Goal: Transaction & Acquisition: Book appointment/travel/reservation

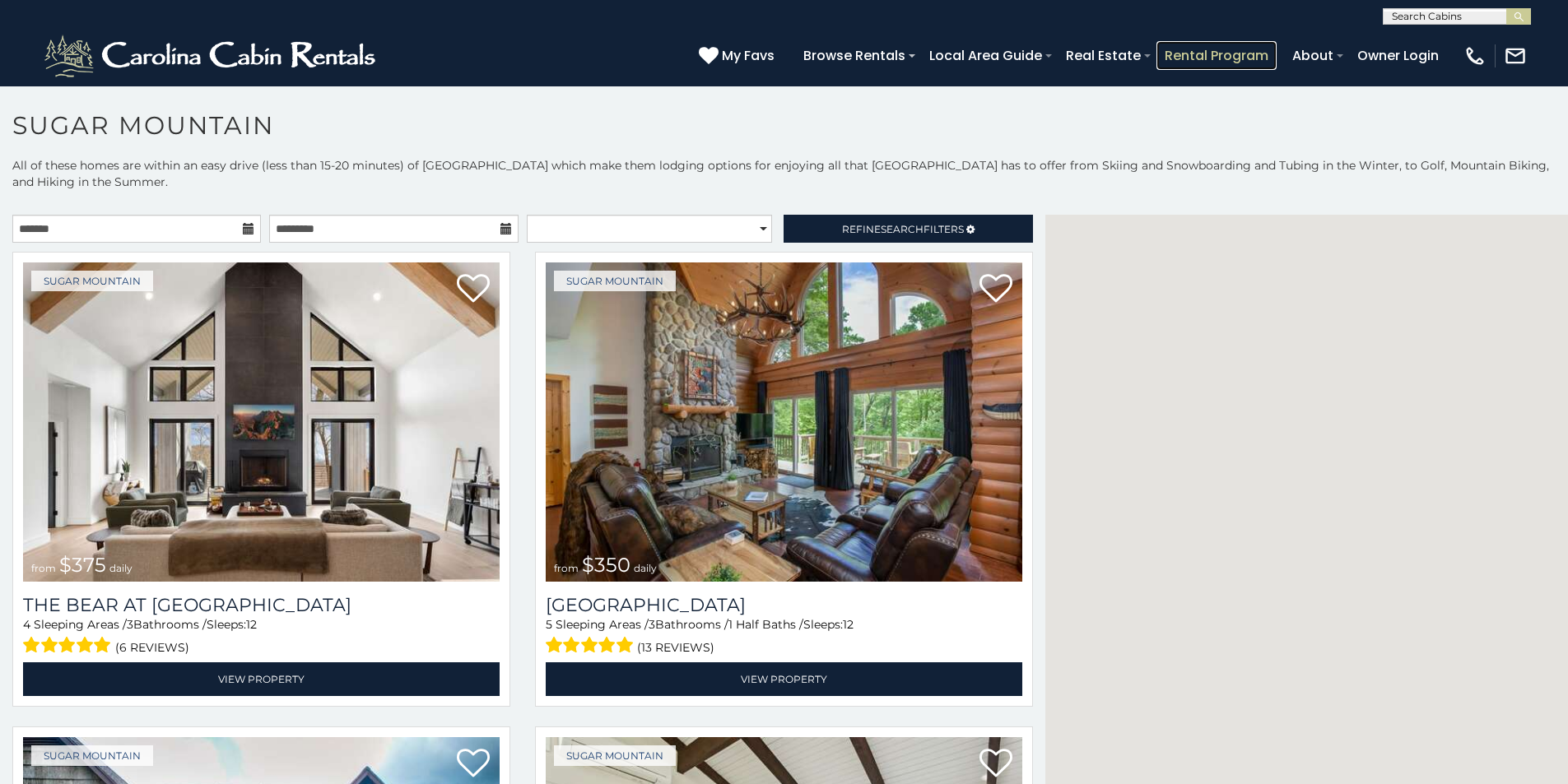
click at [1262, 46] on link "Rental Program" at bounding box center [1216, 55] width 120 height 28
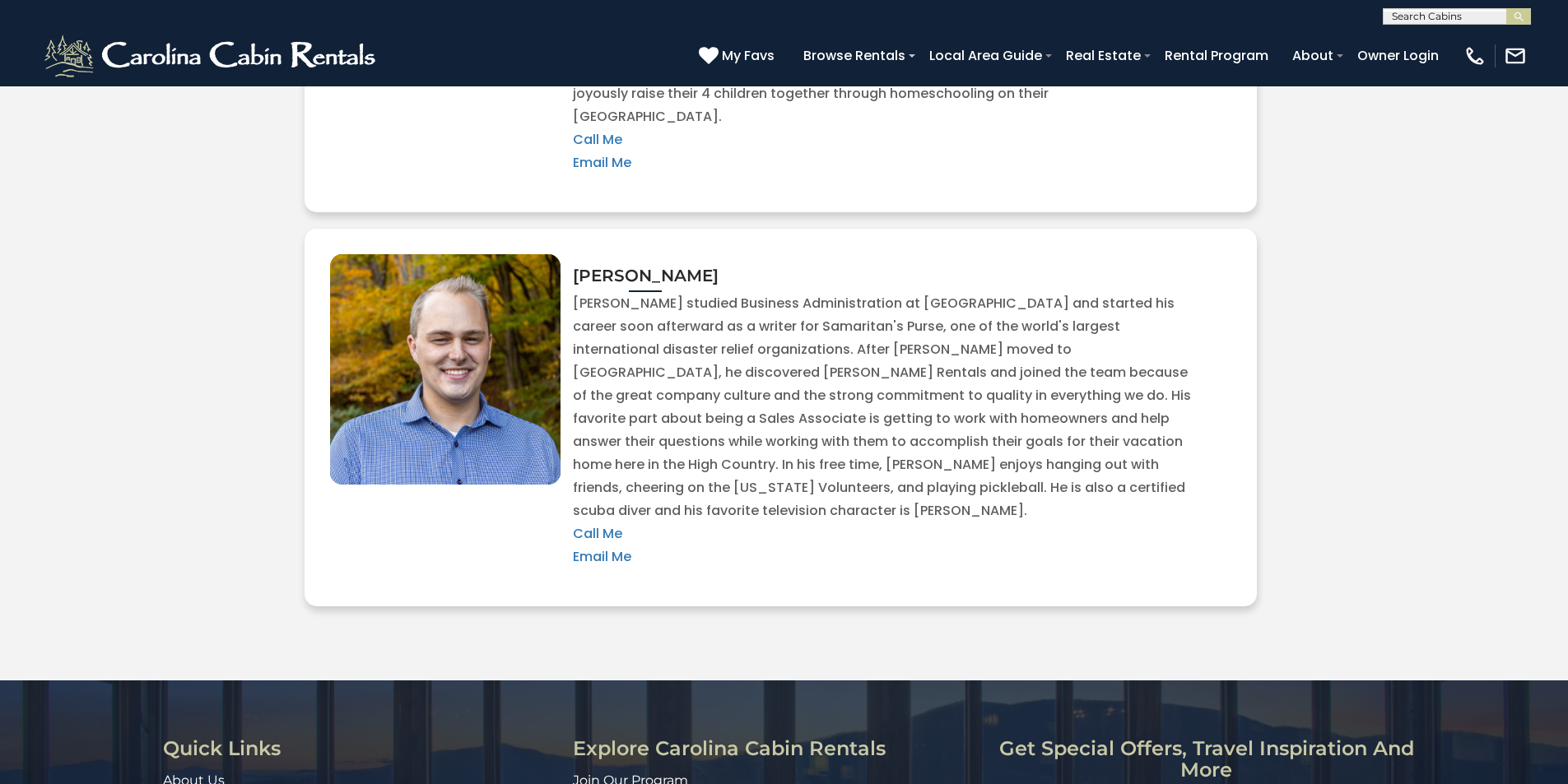
scroll to position [3463, 0]
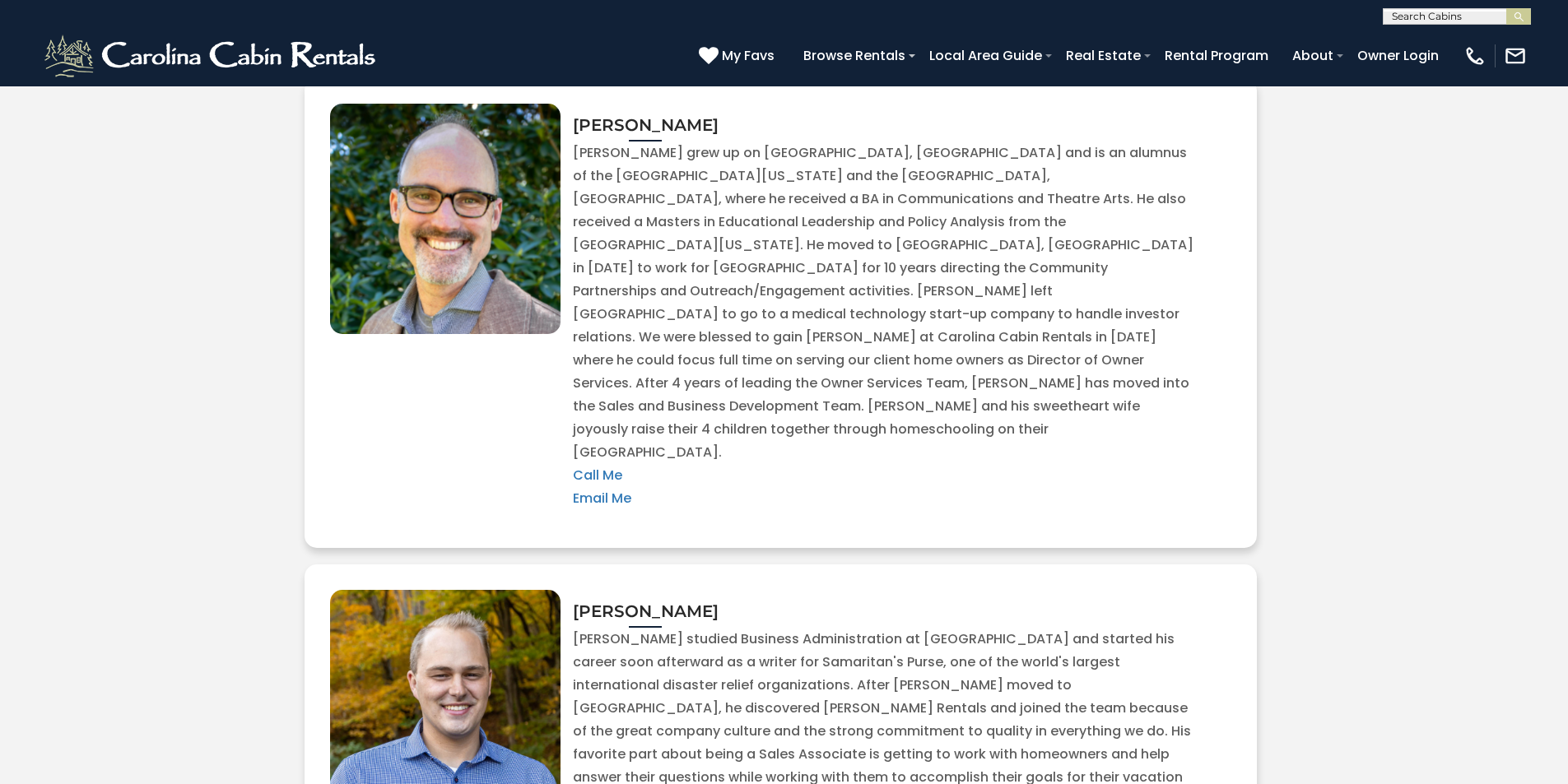
scroll to position [2914, 0]
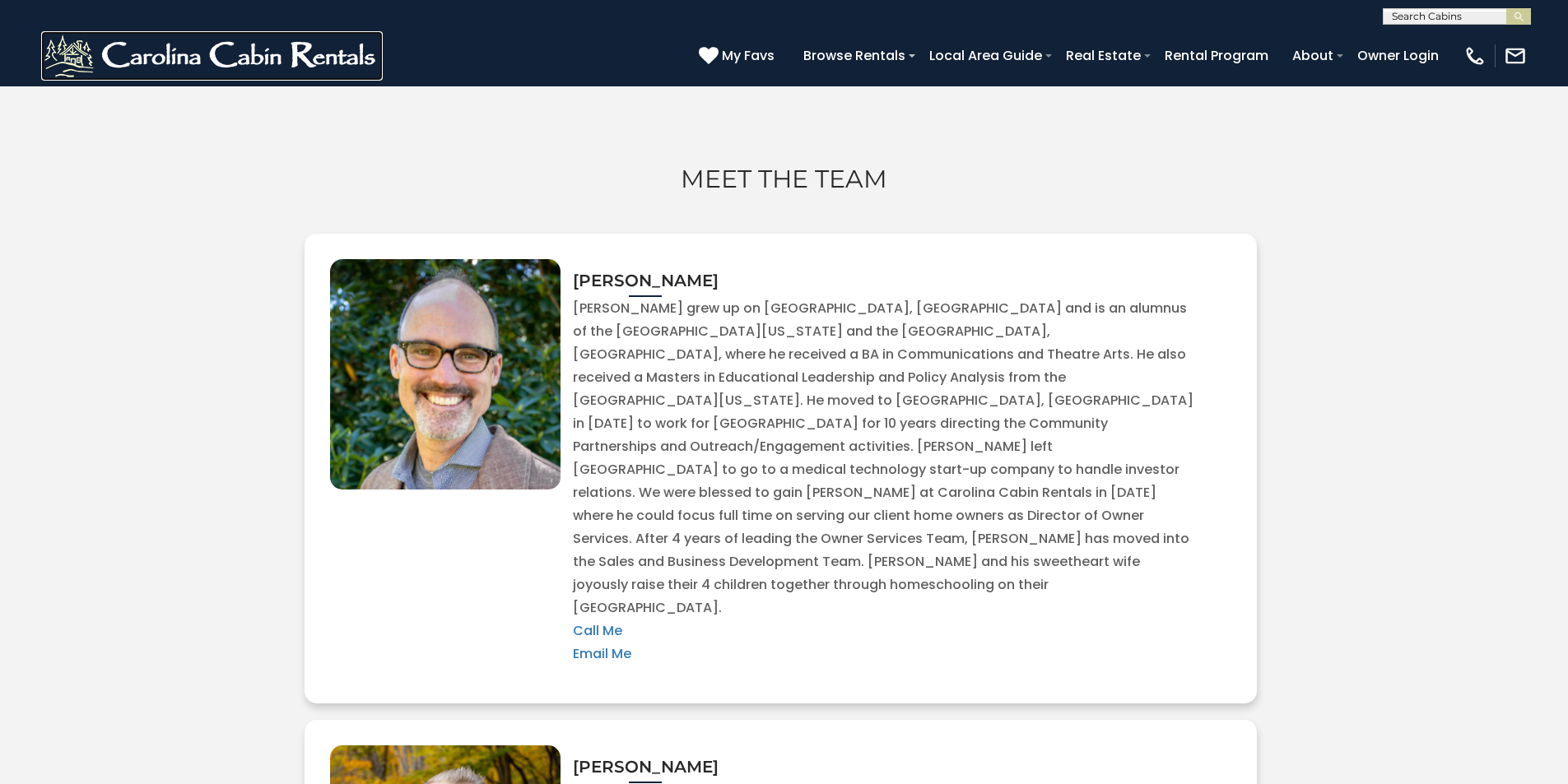
click at [77, 48] on img at bounding box center [212, 55] width 341 height 49
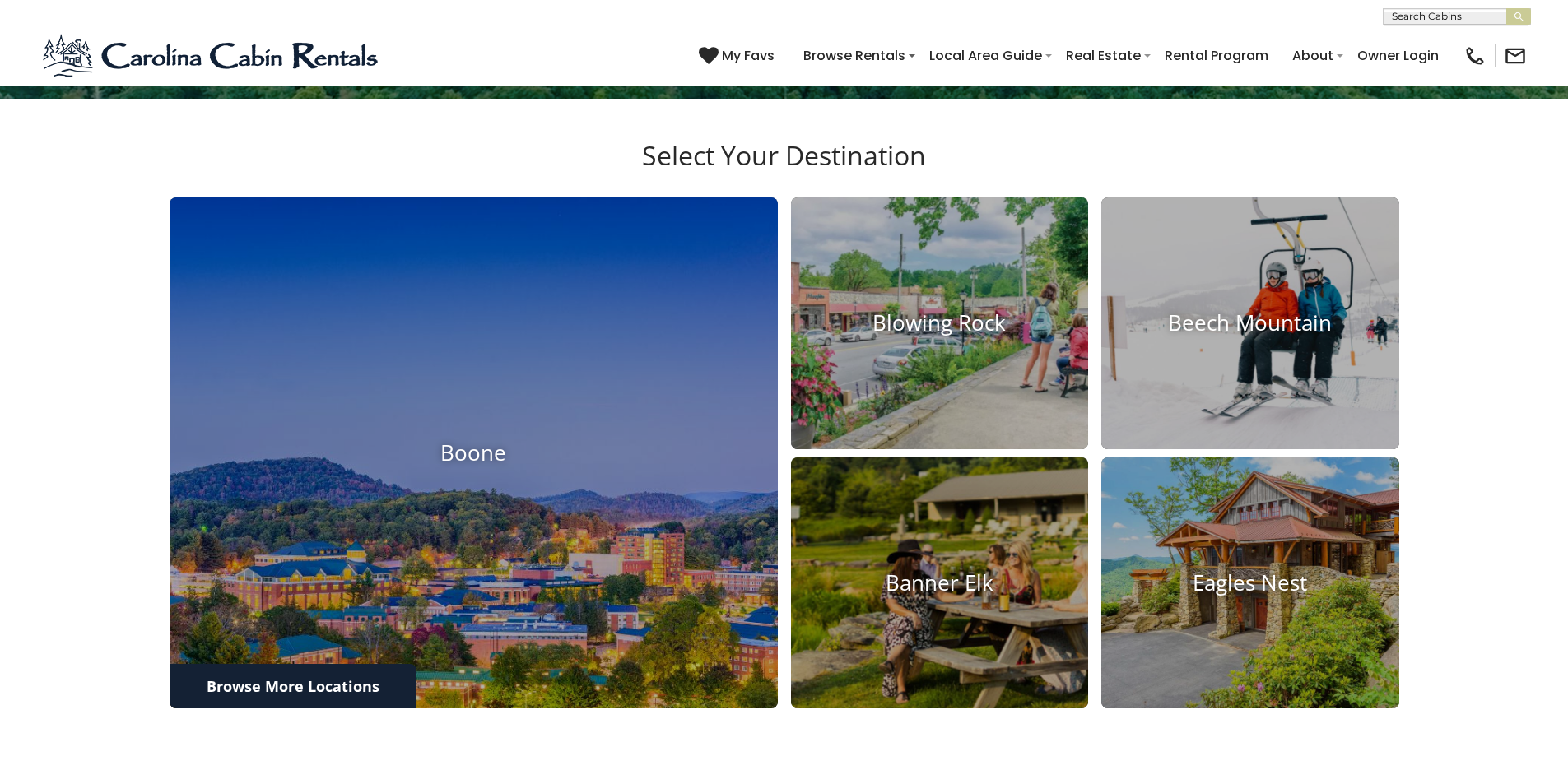
scroll to position [1584, 0]
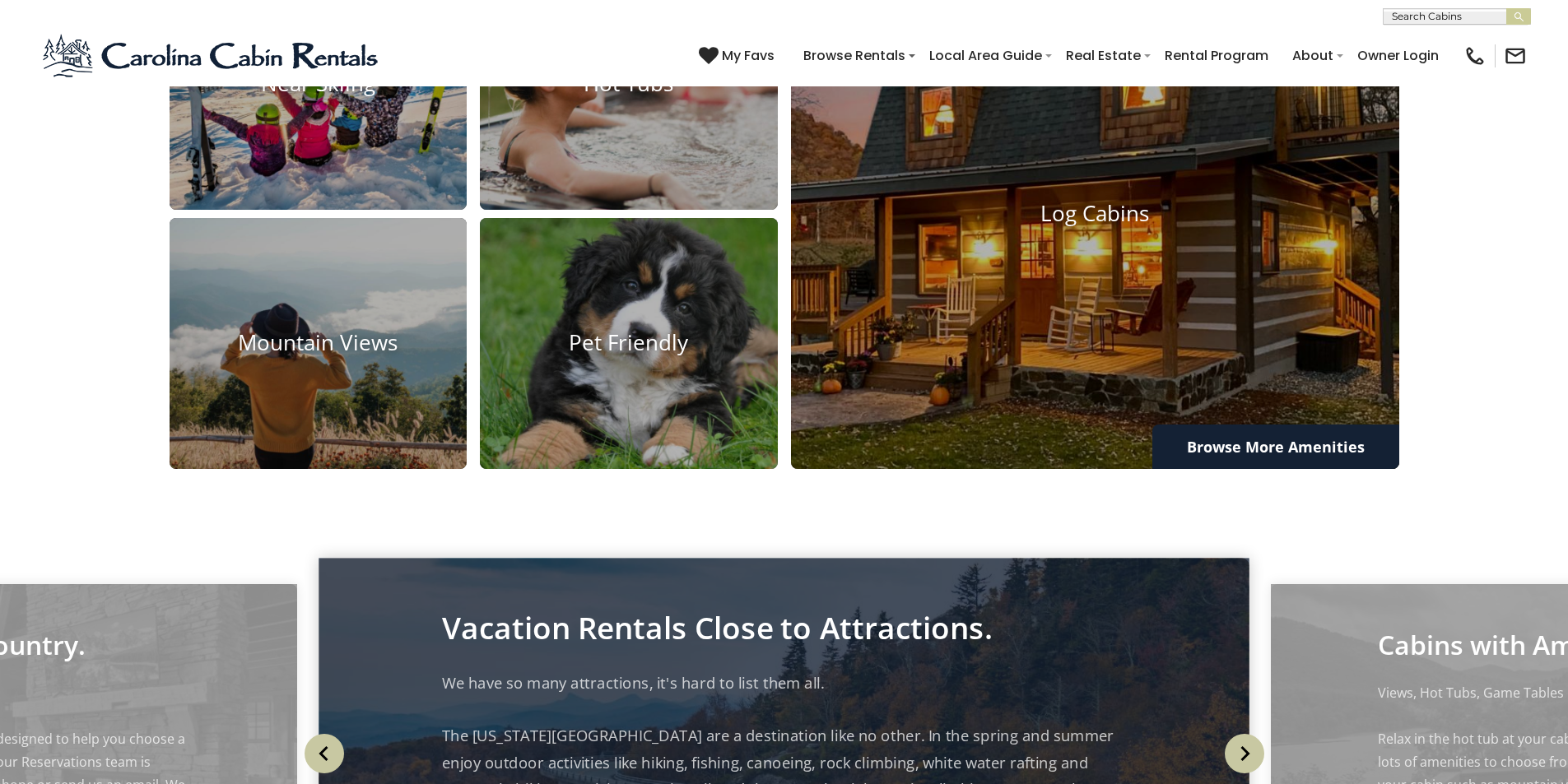
click at [454, 670] on p "We have so many attractions, it's hard to list them all. The North Carolina Mou…" at bounding box center [784, 789] width 684 height 238
click at [803, 670] on p "We have so many attractions, it's hard to list them all. The North Carolina Mou…" at bounding box center [784, 789] width 684 height 238
click at [801, 670] on p "We have so many attractions, it's hard to list them all. The North Carolina Mou…" at bounding box center [784, 789] width 684 height 238
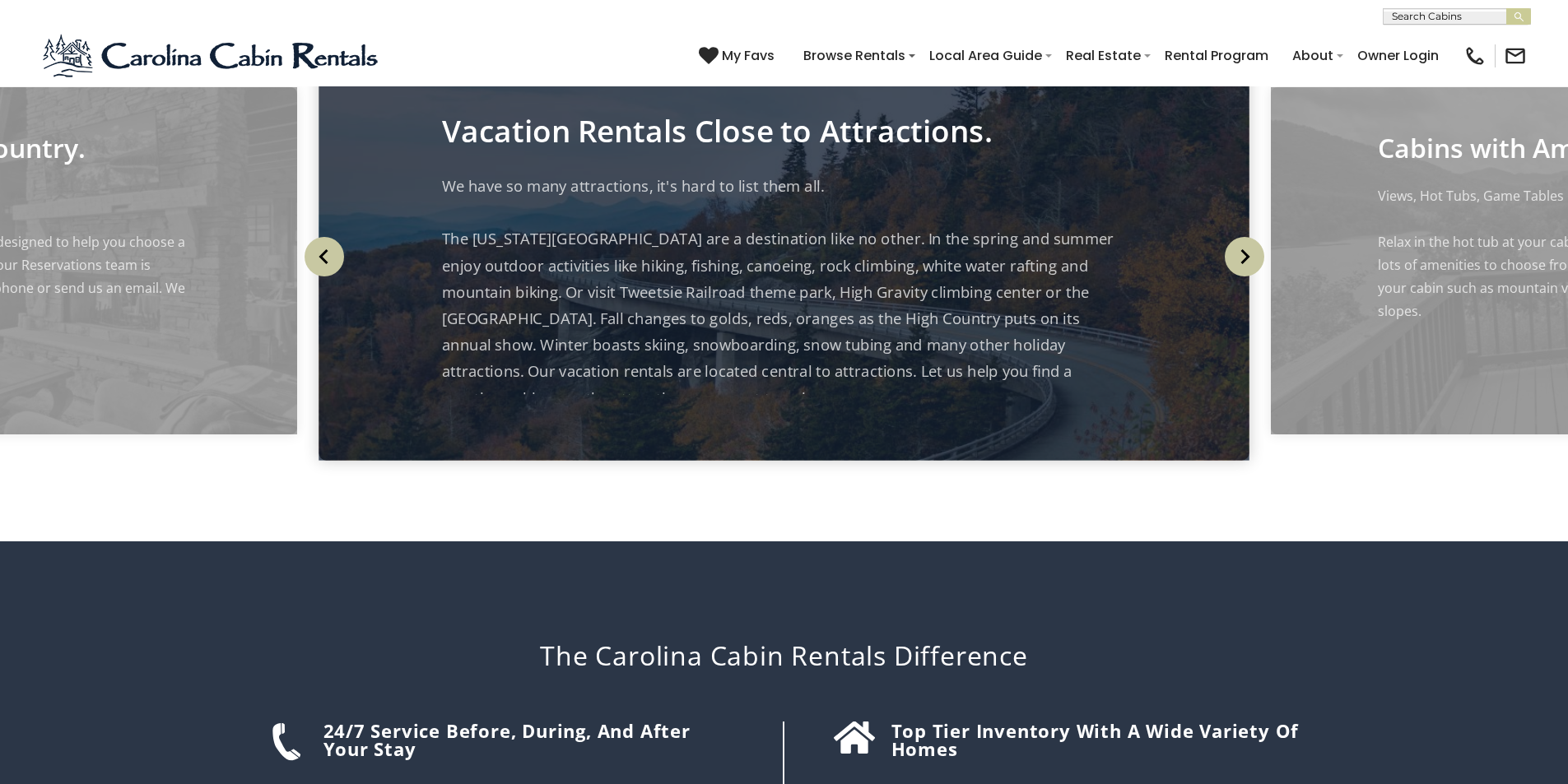
scroll to position [2099, 0]
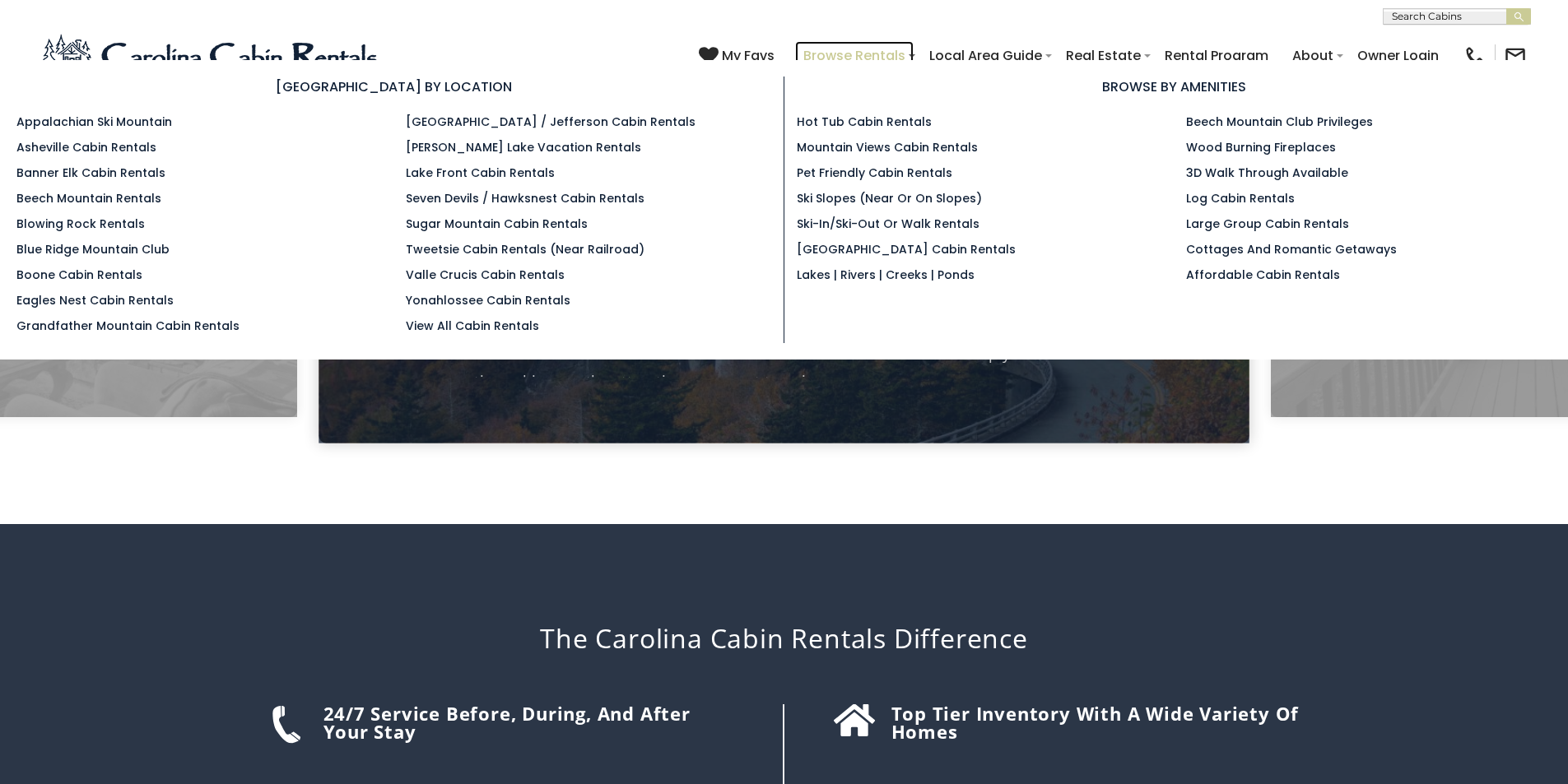
click at [914, 48] on link "Browse Rentals" at bounding box center [854, 55] width 118 height 28
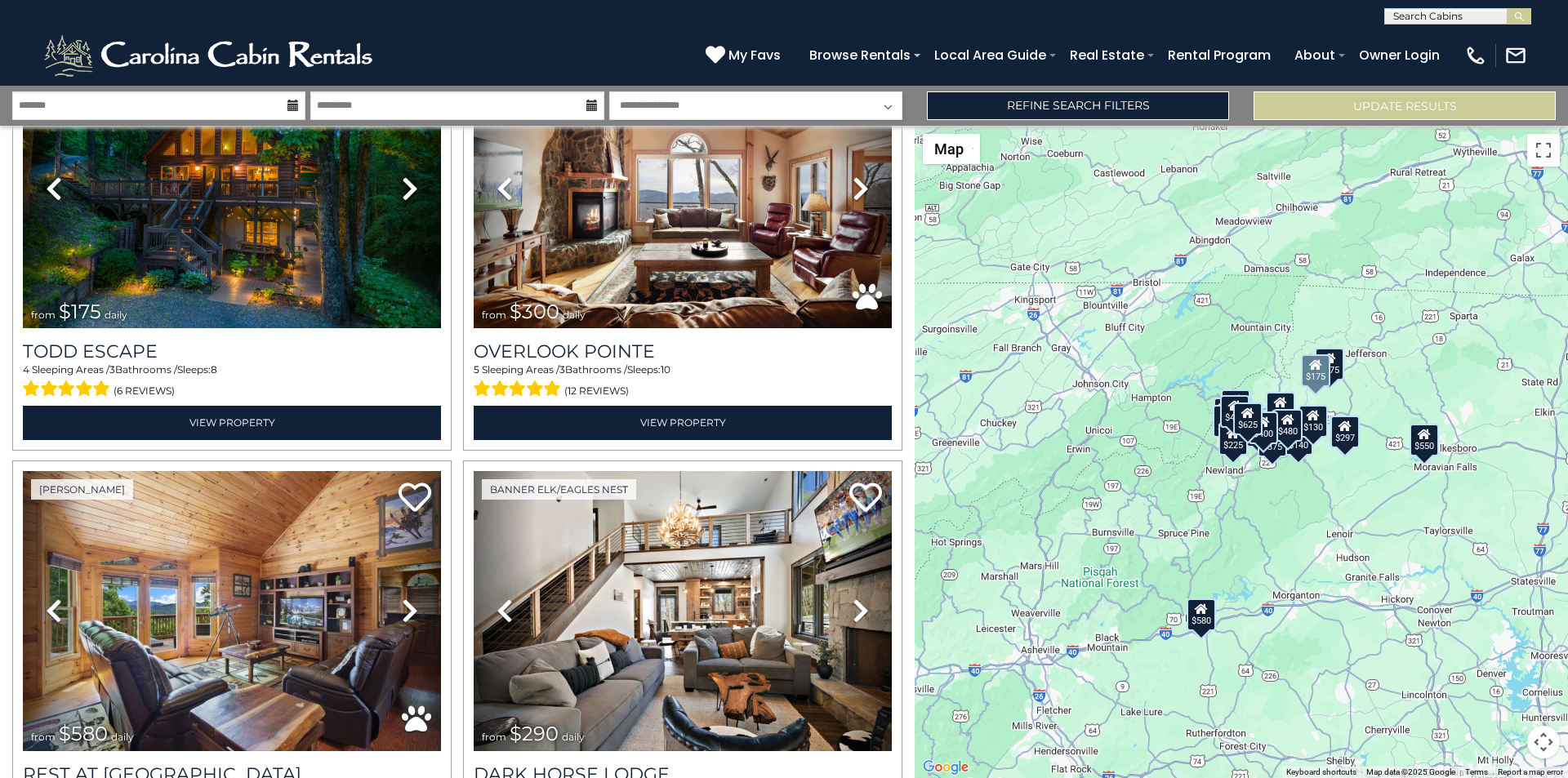
scroll to position [578, 0]
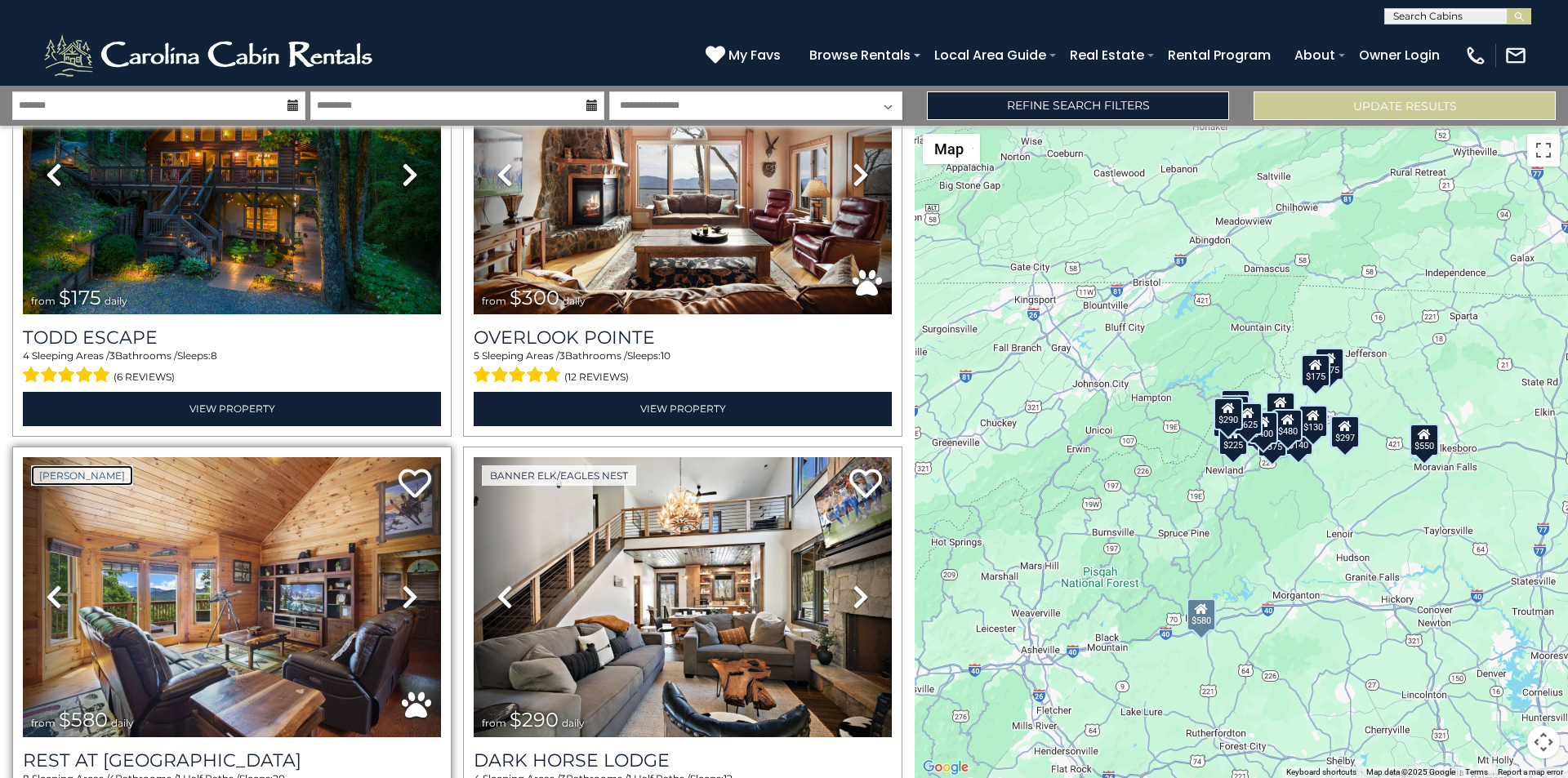
click at [35, 477] on link "[PERSON_NAME]" at bounding box center [81, 476] width 102 height 21
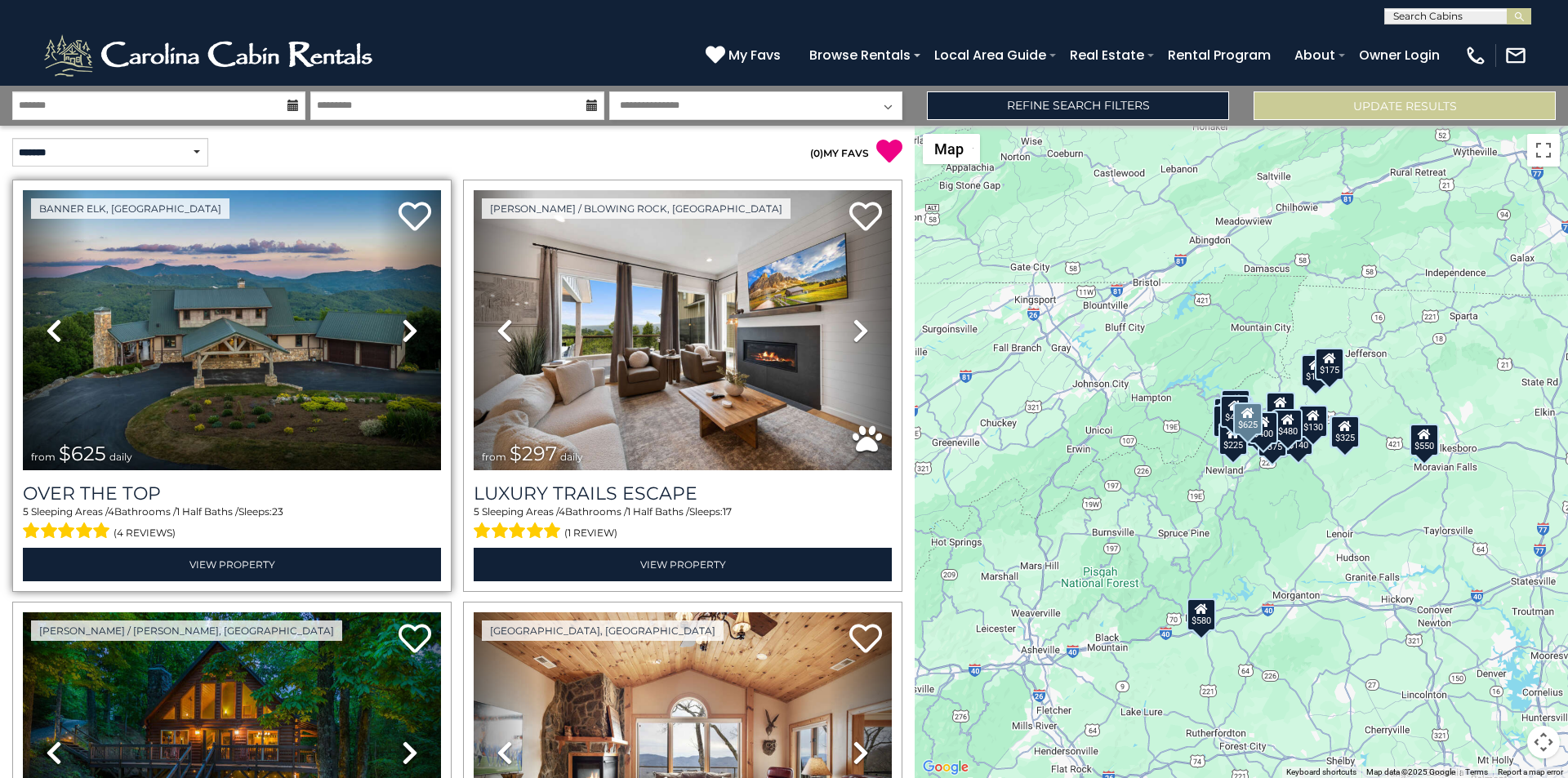
click at [22, 502] on div "Banner Elk, [GEOGRAPHIC_DATA] Previous Next from" at bounding box center [231, 386] width 440 height 412
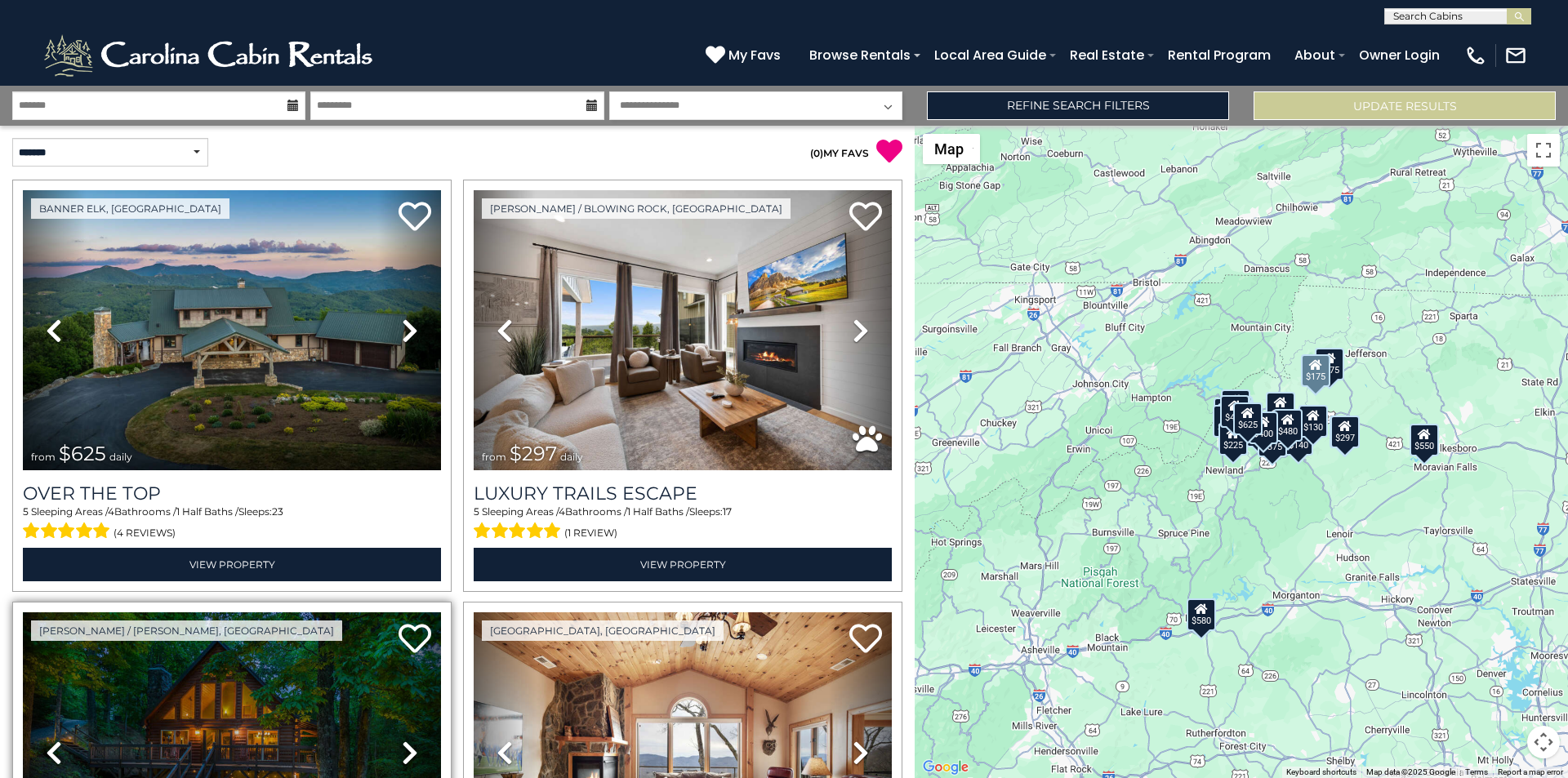
click at [34, 775] on link "Previous" at bounding box center [54, 752] width 63 height 280
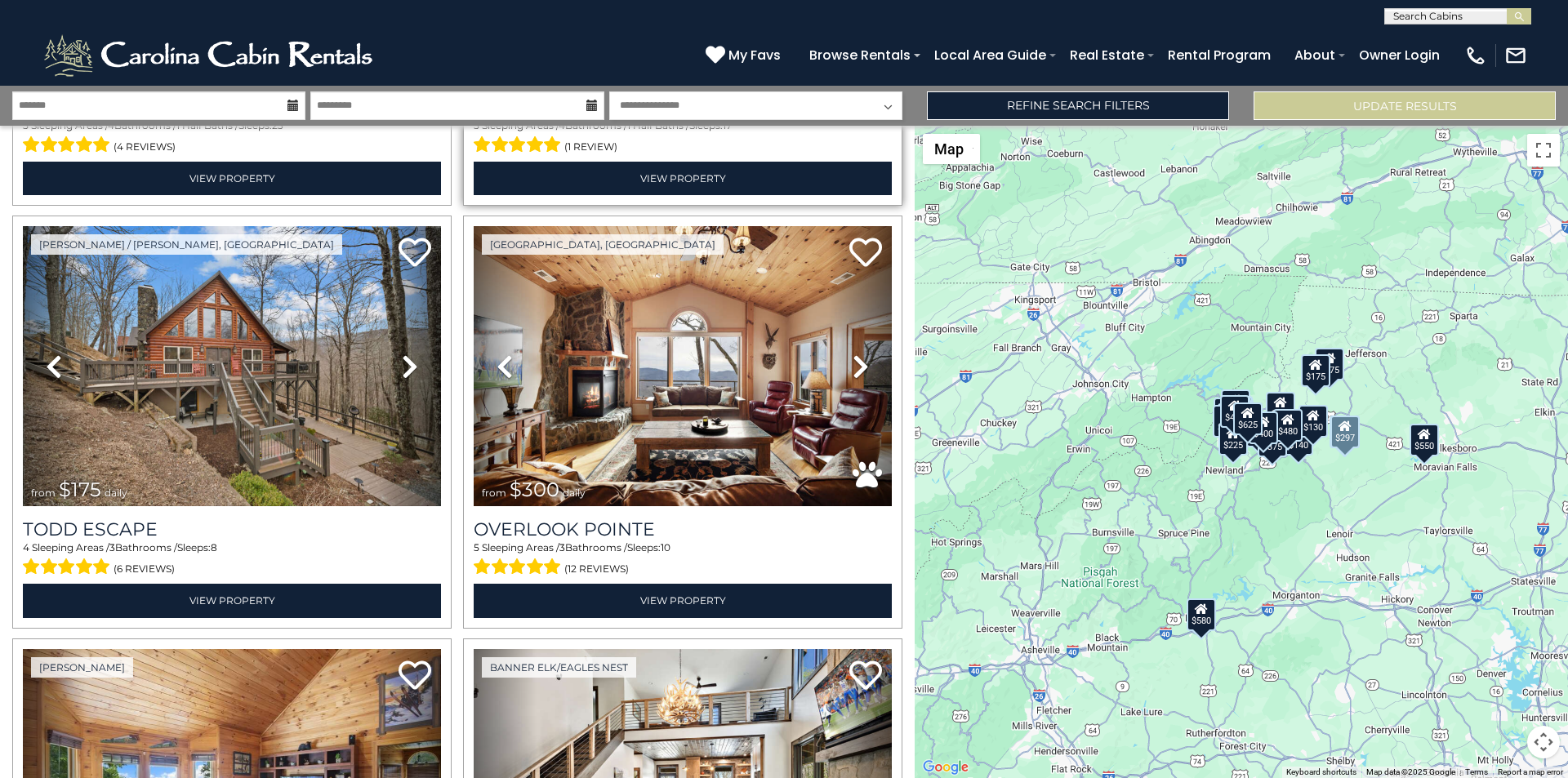
scroll to position [476, 0]
